Goal: Check status: Check status

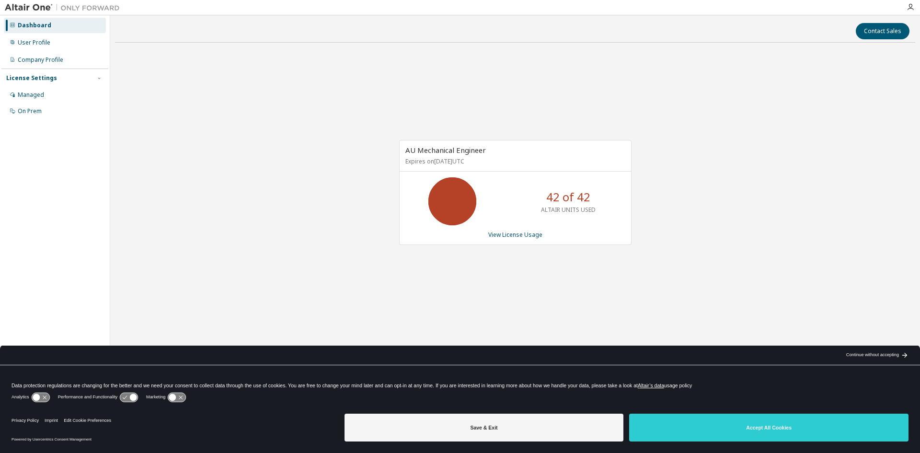
click at [336, 180] on div "AU Mechanical Engineer Expires on December 1, 2025 UTC 42 of 42 ALTAIR UNITS US…" at bounding box center [515, 197] width 801 height 294
